Goal: Task Accomplishment & Management: Use online tool/utility

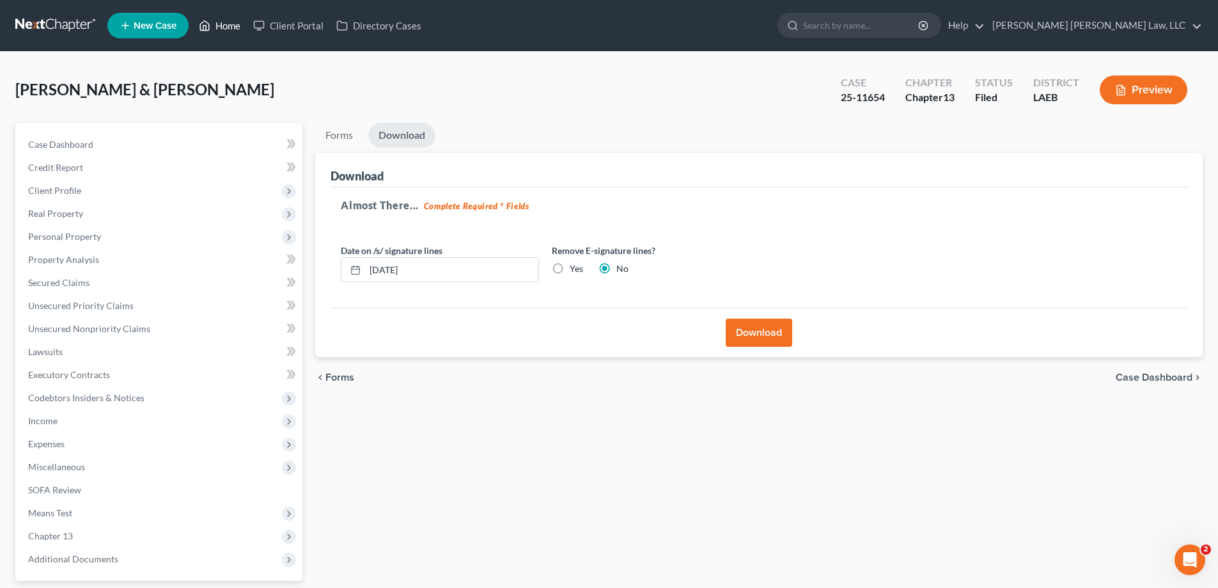
click at [233, 32] on link "Home" at bounding box center [219, 25] width 54 height 23
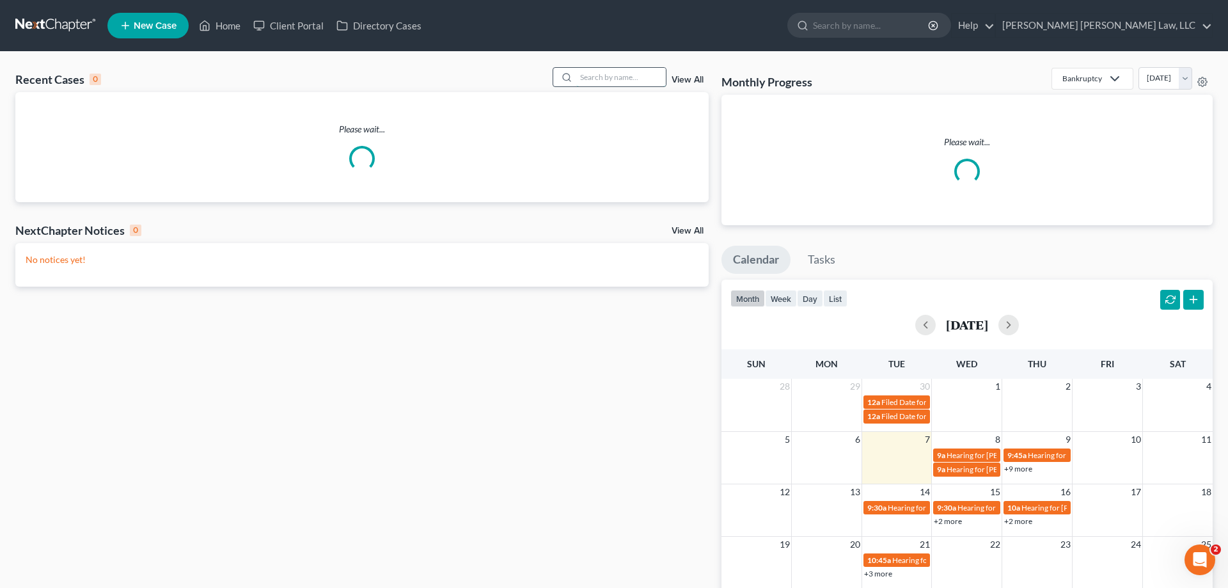
click at [607, 68] on input "search" at bounding box center [621, 77] width 90 height 19
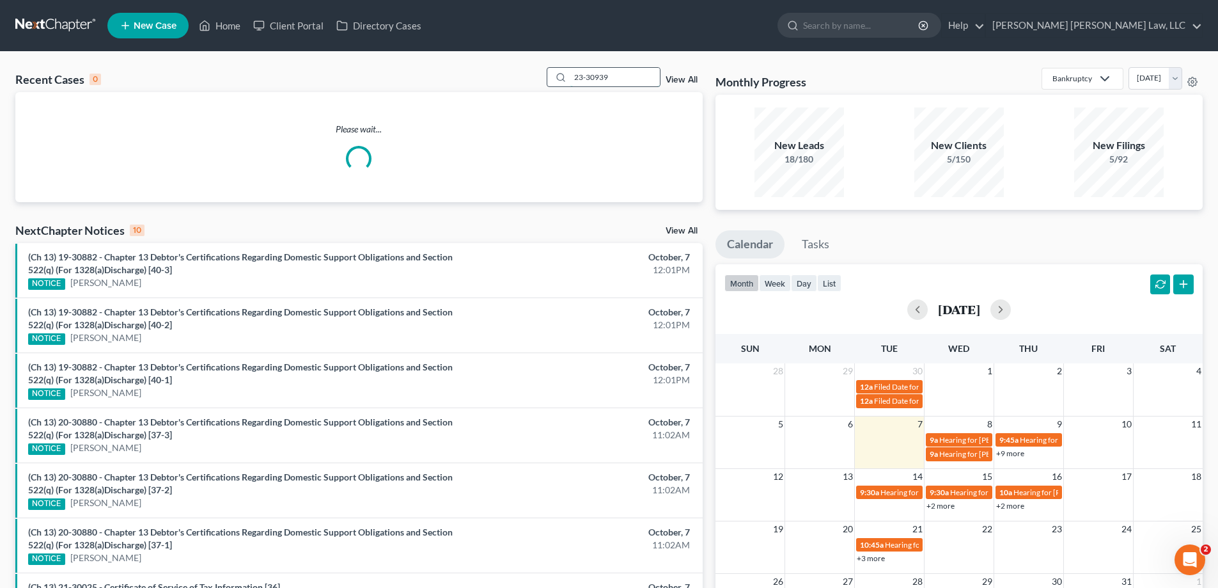
type input "23-30939"
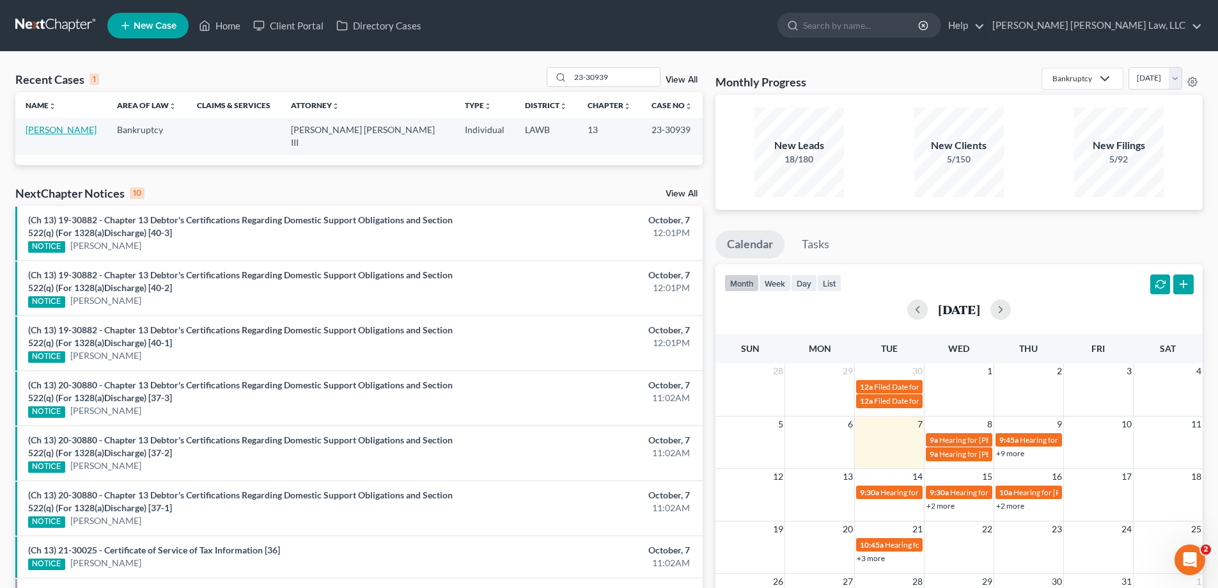
click at [73, 127] on link "[PERSON_NAME]" at bounding box center [61, 129] width 71 height 11
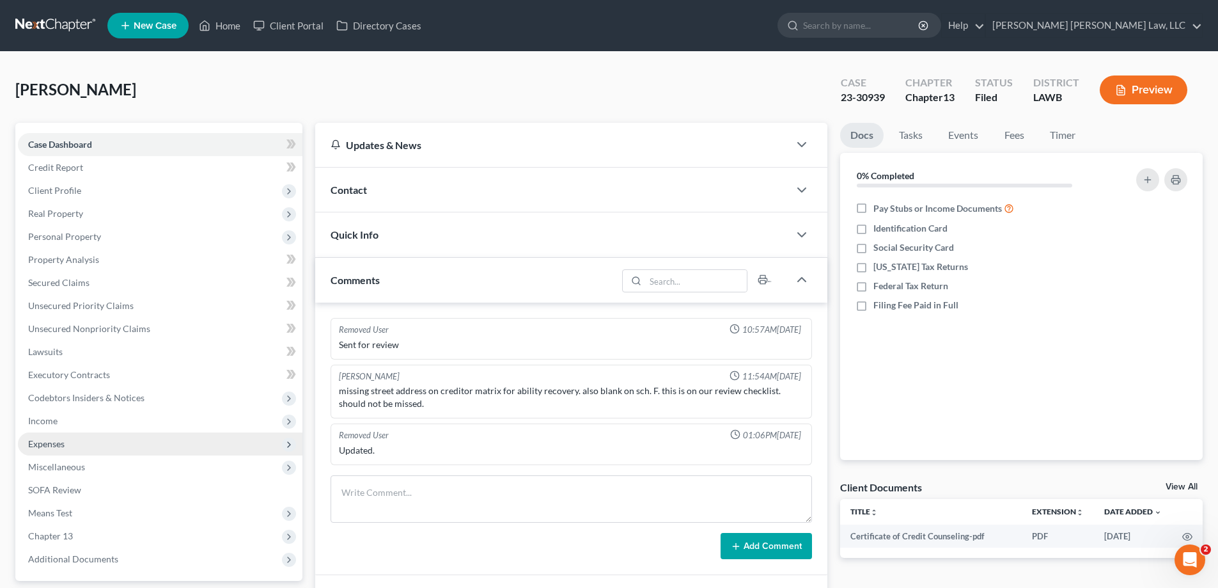
drag, startPoint x: 61, startPoint y: 427, endPoint x: 68, endPoint y: 432, distance: 9.1
click at [61, 427] on span "Income" at bounding box center [160, 420] width 285 height 23
click at [76, 437] on link "Employment Income" at bounding box center [172, 443] width 259 height 23
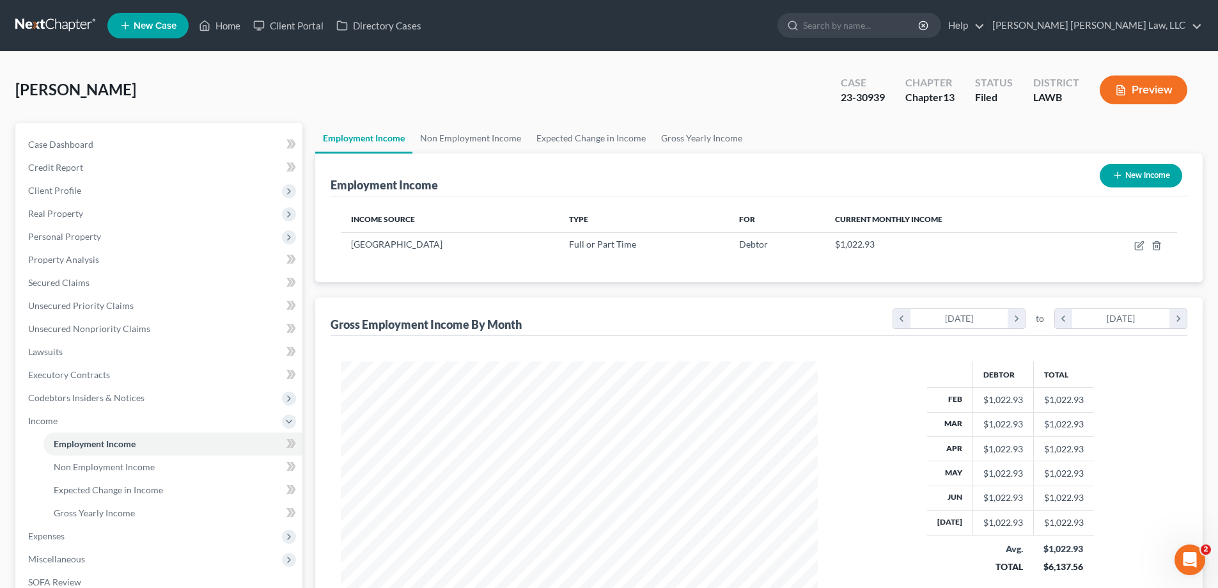
scroll to position [239, 503]
click at [508, 137] on link "Non Employment Income" at bounding box center [470, 138] width 116 height 31
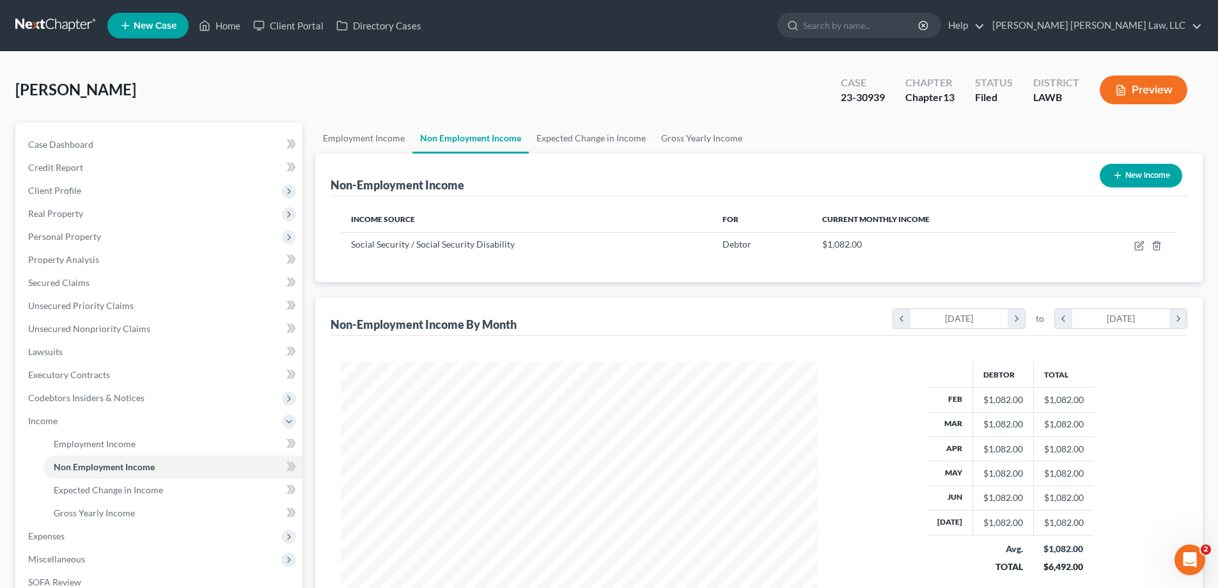
scroll to position [239, 503]
